Goal: Obtain resource: Download file/media

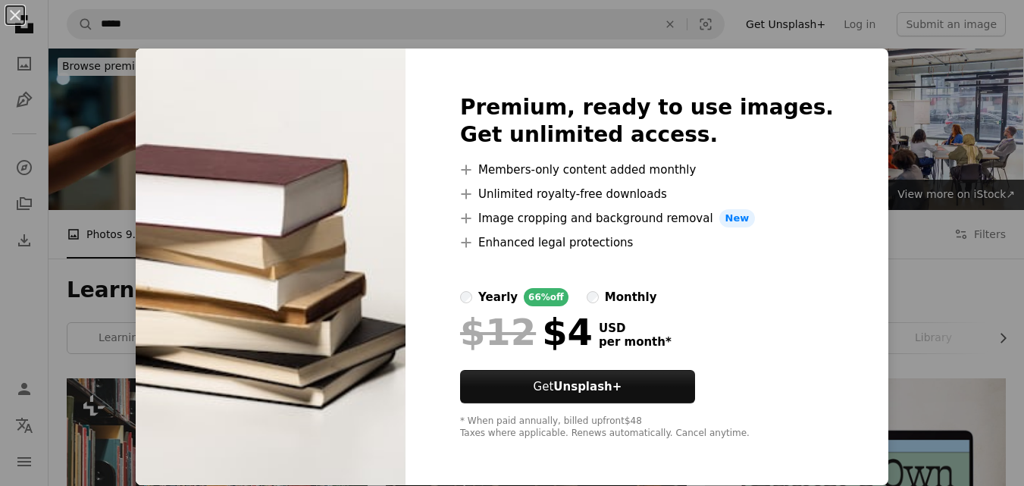
click at [910, 133] on div "An X shape Premium, ready to use images. Get unlimited access. A plus sign Memb…" at bounding box center [512, 243] width 1024 height 486
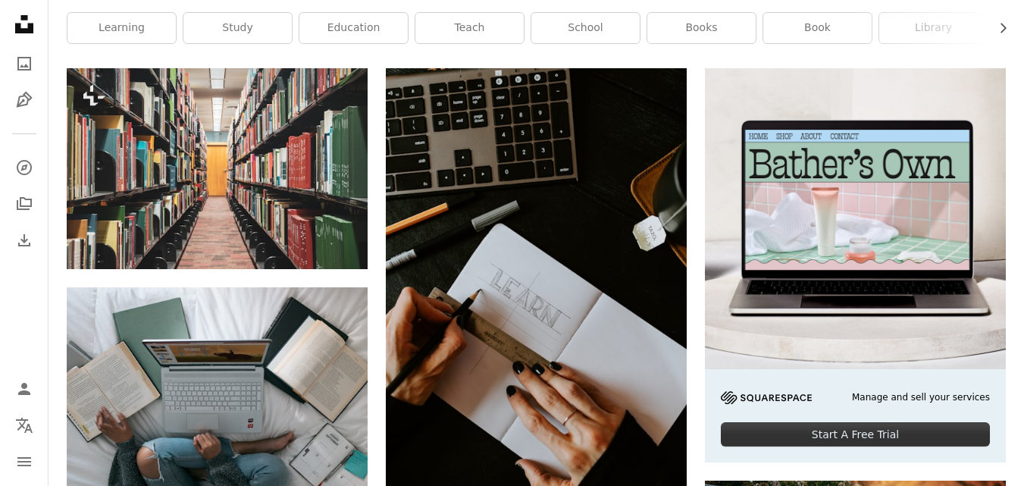
scroll to position [273, 0]
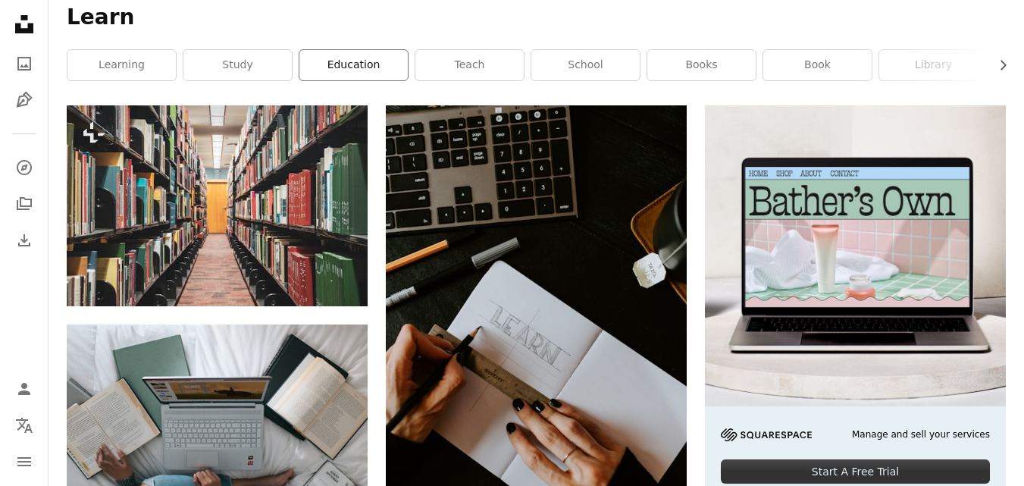
click at [345, 63] on link "education" at bounding box center [353, 65] width 108 height 30
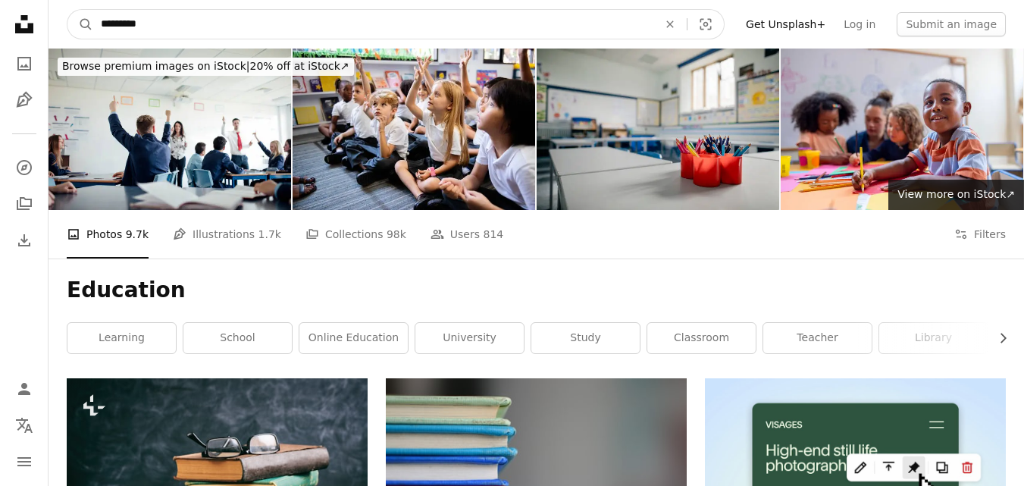
click at [183, 29] on input "*********" at bounding box center [373, 24] width 560 height 29
type input "*"
type input "*******"
click at [67, 10] on button "A magnifying glass" at bounding box center [80, 24] width 26 height 29
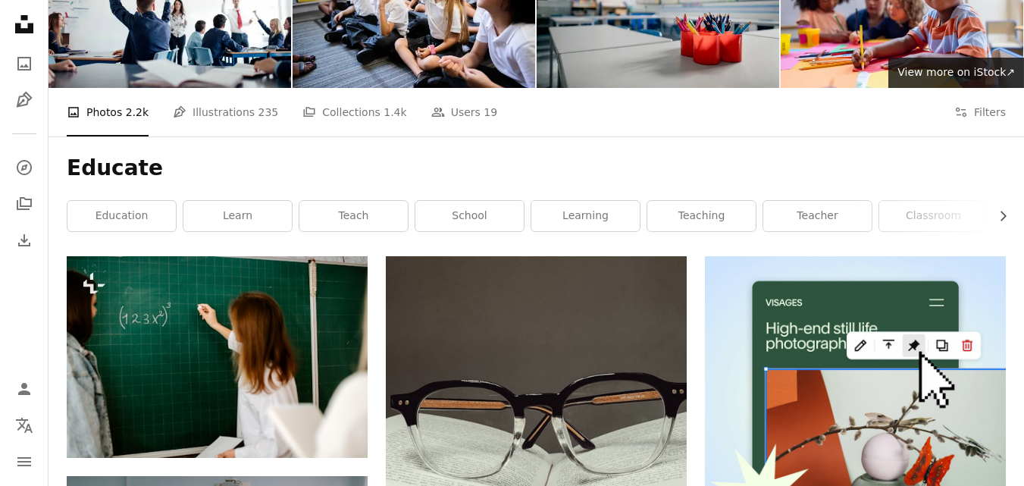
scroll to position [121, 0]
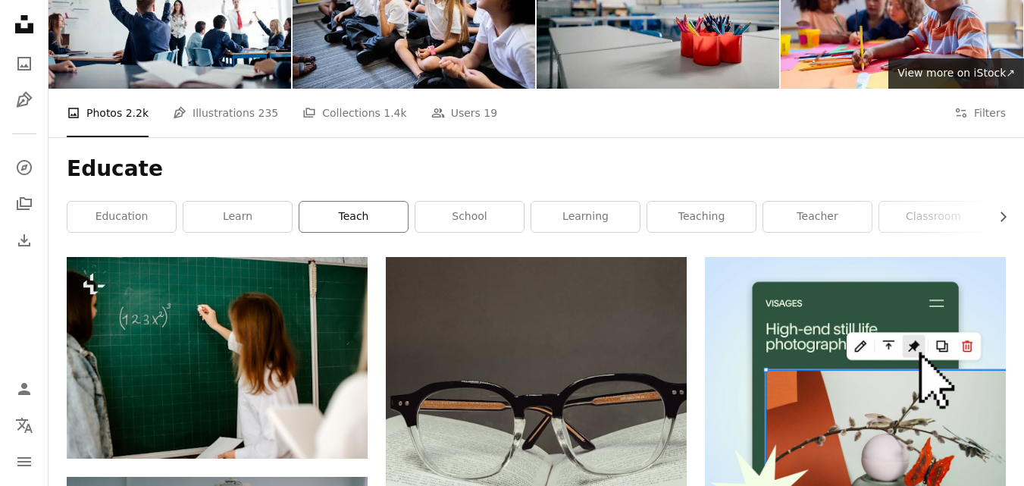
click at [322, 218] on link "teach" at bounding box center [353, 217] width 108 height 30
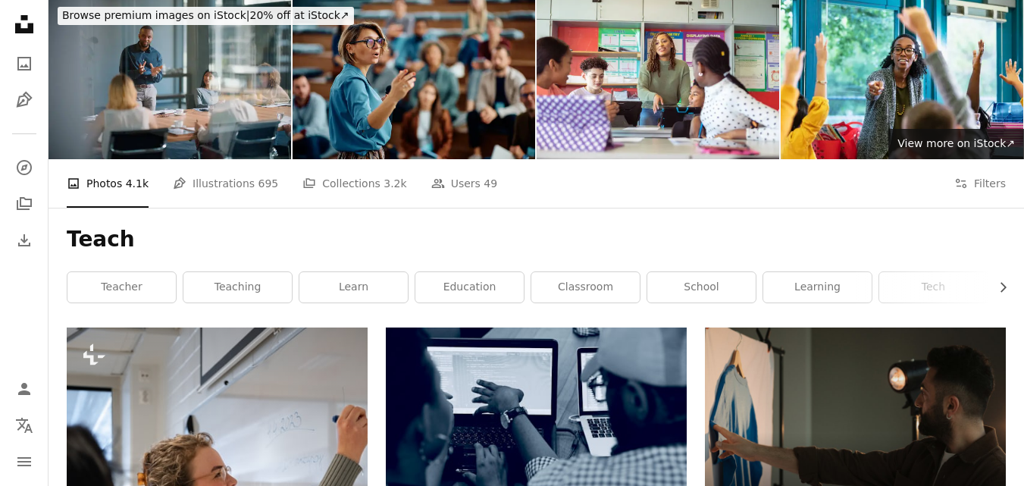
scroll to position [30, 0]
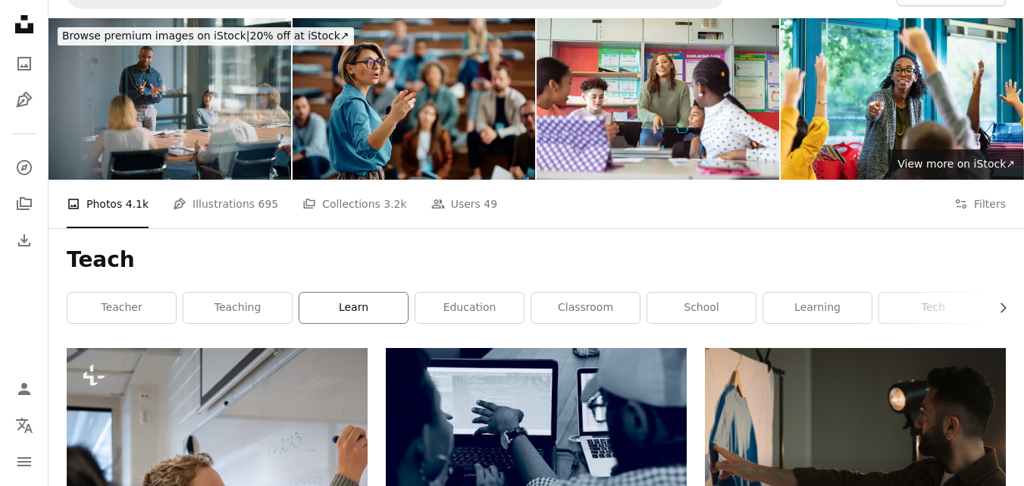
click at [374, 310] on link "learn" at bounding box center [353, 307] width 108 height 30
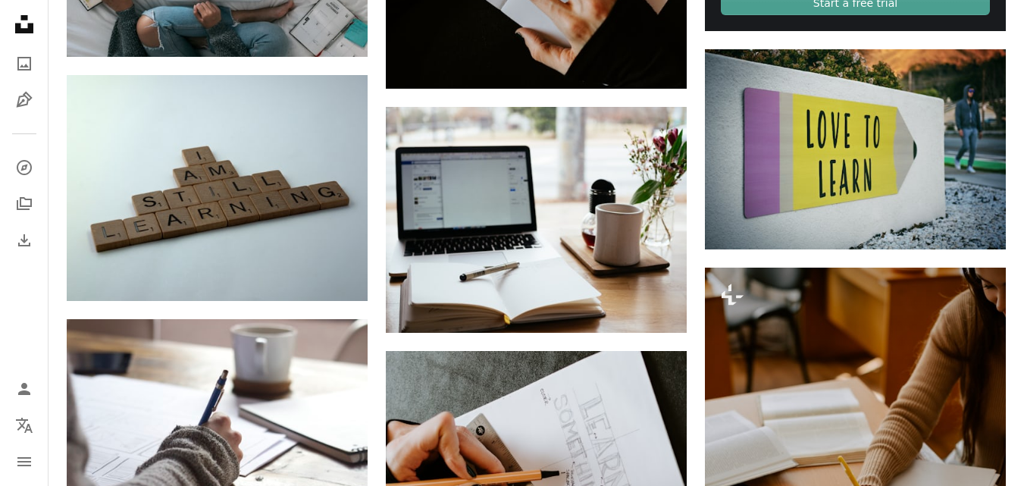
scroll to position [758, 0]
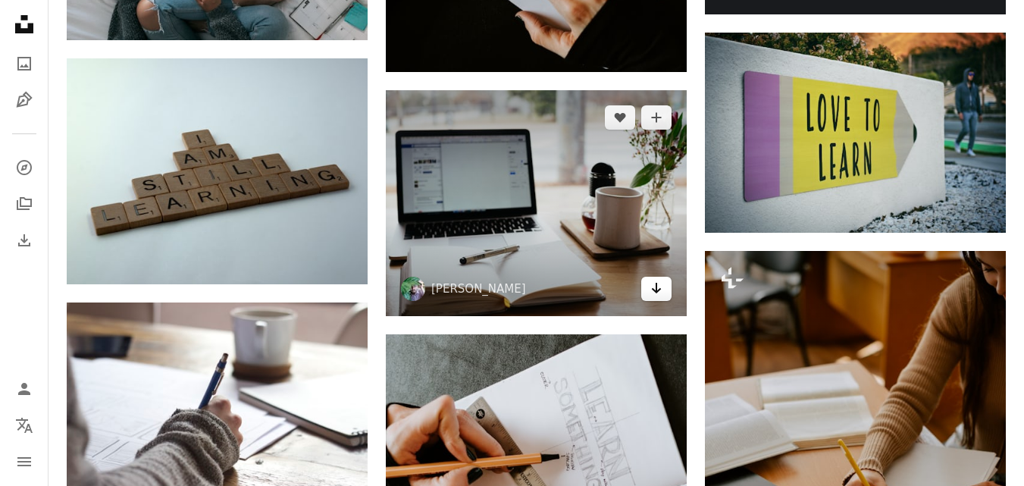
click at [659, 289] on icon "Download" at bounding box center [657, 288] width 10 height 11
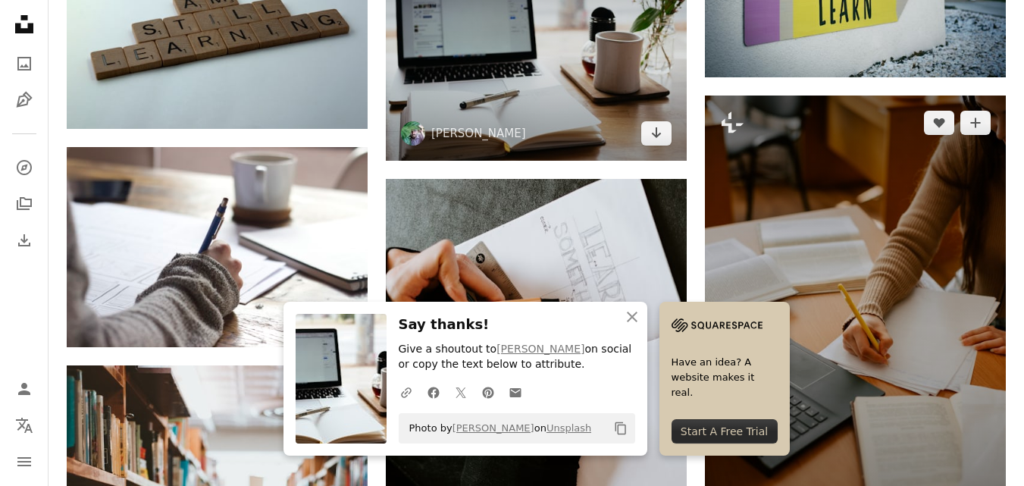
scroll to position [939, 0]
